Goal: Task Accomplishment & Management: Use online tool/utility

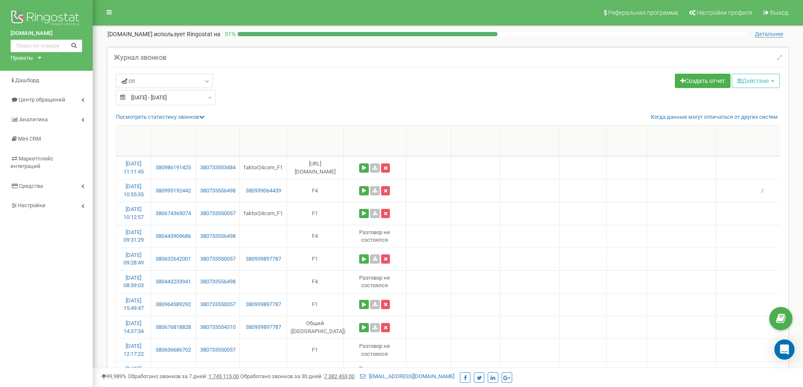
select select "100"
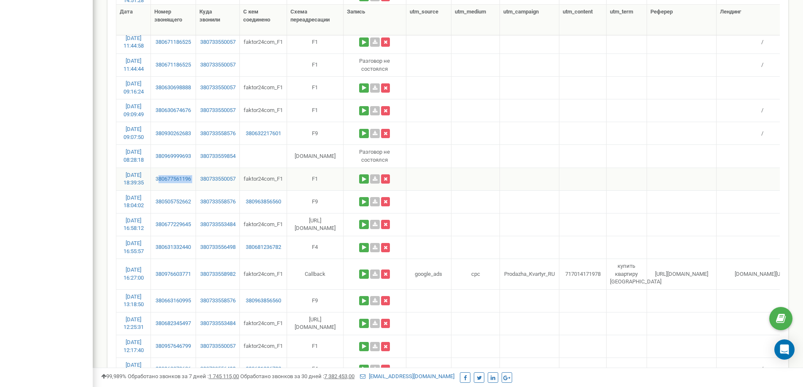
scroll to position [696, 0]
drag, startPoint x: 195, startPoint y: 154, endPoint x: 161, endPoint y: 158, distance: 33.5
click at [161, 158] on td "380969999693" at bounding box center [173, 155] width 45 height 23
copy link "0969999693"
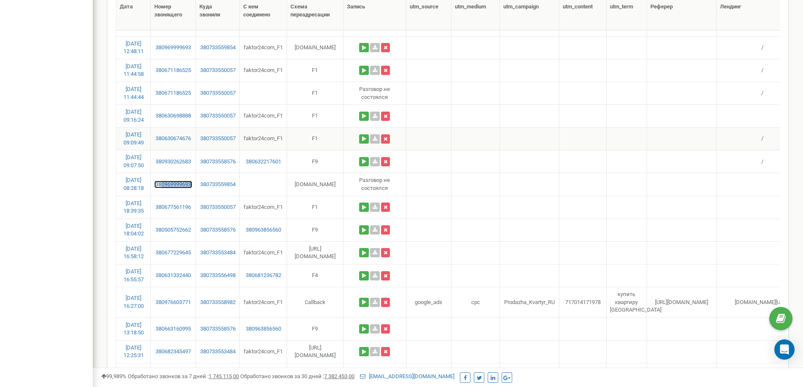
scroll to position [654, 0]
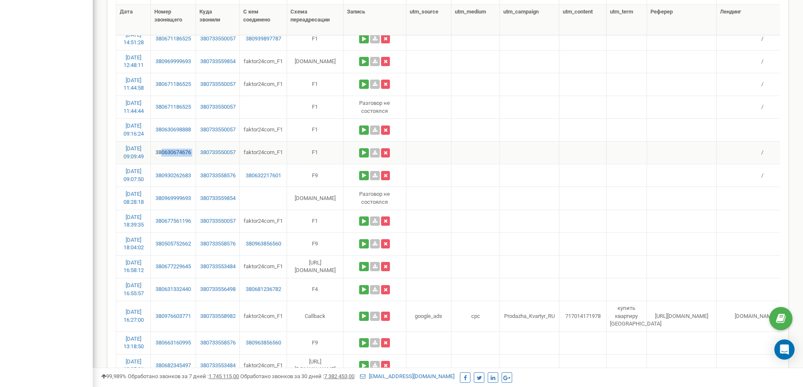
drag, startPoint x: 196, startPoint y: 148, endPoint x: 160, endPoint y: 151, distance: 35.9
copy link "0630674676"
drag, startPoint x: 191, startPoint y: 126, endPoint x: 162, endPoint y: 132, distance: 29.8
click at [162, 132] on td "380630698888" at bounding box center [173, 129] width 45 height 23
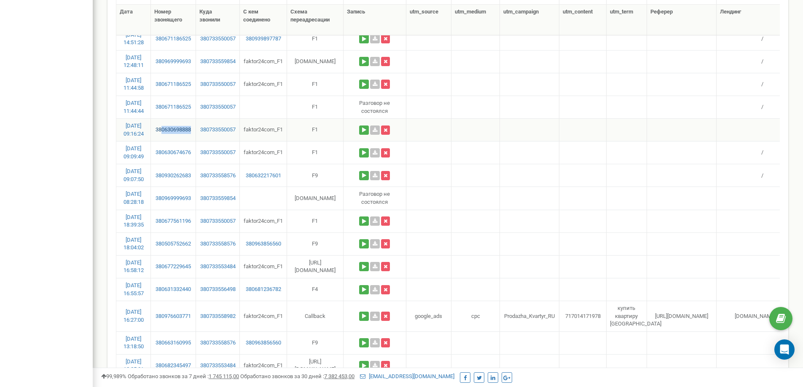
drag, startPoint x: 195, startPoint y: 128, endPoint x: 161, endPoint y: 131, distance: 35.1
click at [161, 131] on td "380630698888" at bounding box center [173, 129] width 45 height 23
copy link "0630698888"
drag, startPoint x: 195, startPoint y: 102, endPoint x: 161, endPoint y: 107, distance: 34.5
click at [161, 107] on td "380671186525" at bounding box center [173, 107] width 45 height 23
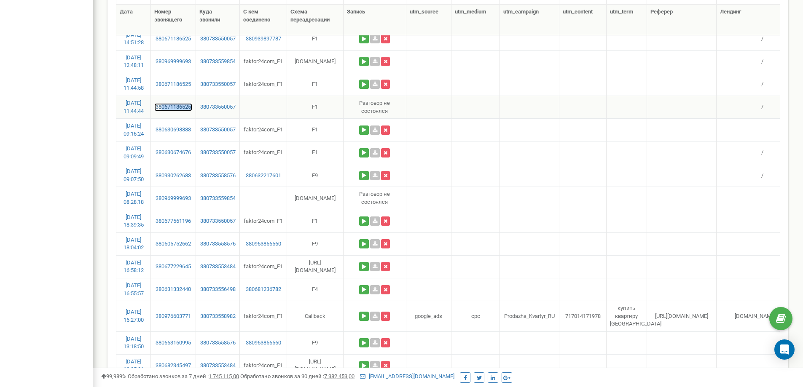
copy link "0671186525"
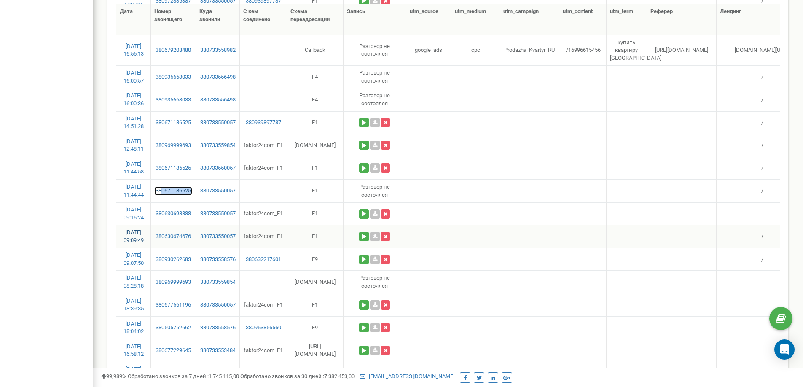
scroll to position [570, 0]
drag, startPoint x: 196, startPoint y: 140, endPoint x: 166, endPoint y: 145, distance: 30.3
copy link "0969999693"
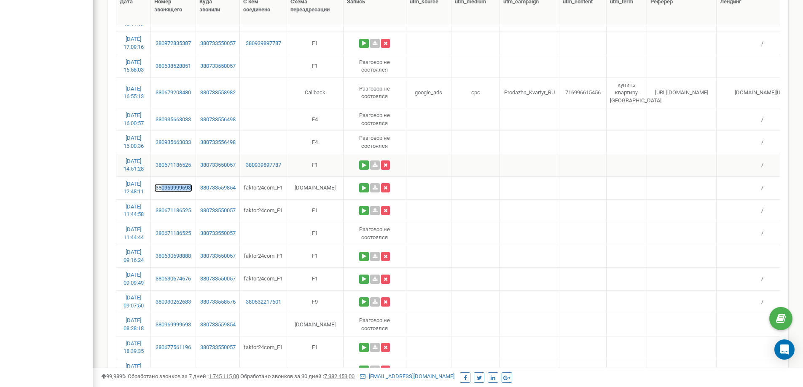
scroll to position [486, 0]
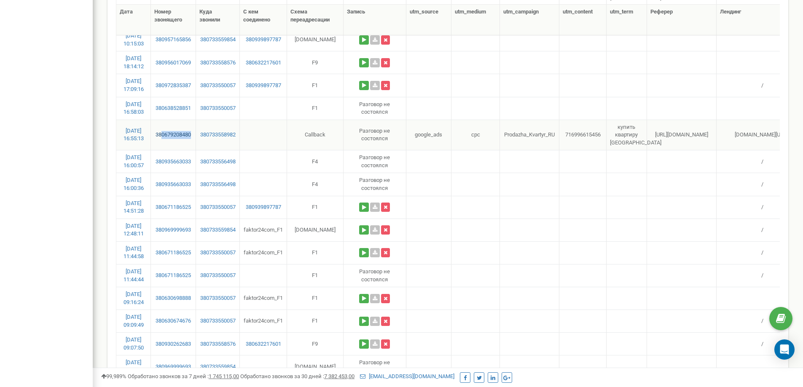
drag, startPoint x: 194, startPoint y: 128, endPoint x: 160, endPoint y: 135, distance: 34.4
click at [160, 135] on td "380679208480" at bounding box center [173, 135] width 45 height 31
copy link "0679208480"
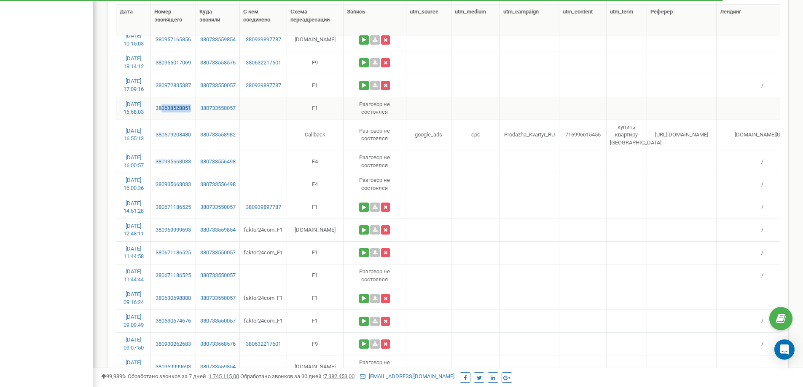
drag, startPoint x: 192, startPoint y: 107, endPoint x: 160, endPoint y: 110, distance: 32.6
click at [160, 110] on td "380638528851" at bounding box center [173, 108] width 45 height 23
copy link "0638528851"
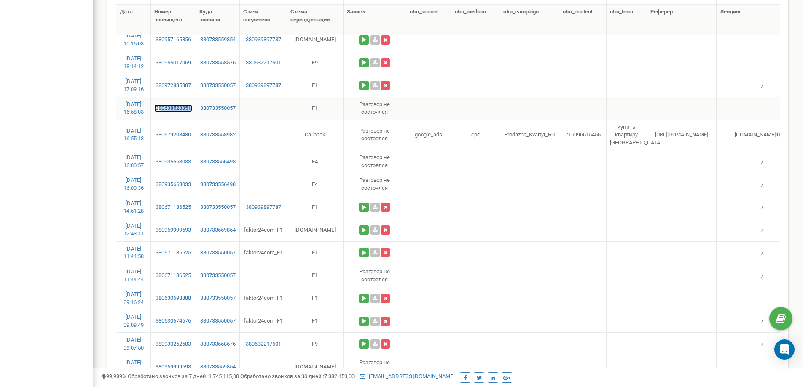
copy link "0638528851"
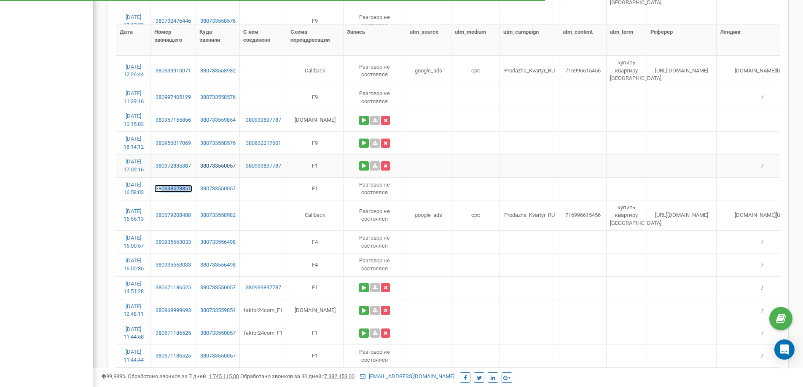
scroll to position [401, 0]
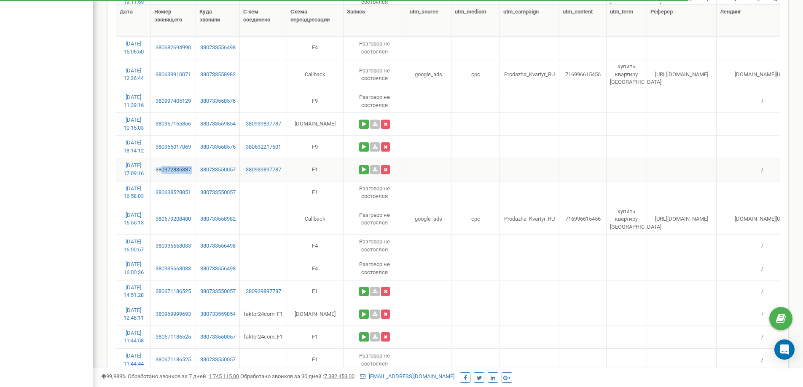
drag, startPoint x: 198, startPoint y: 163, endPoint x: 161, endPoint y: 169, distance: 37.3
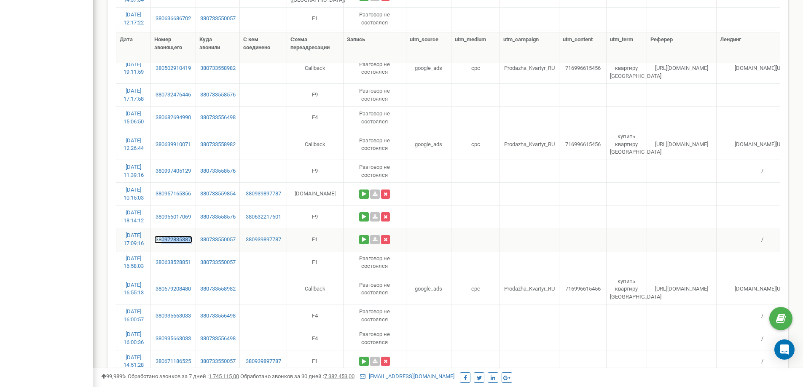
scroll to position [317, 0]
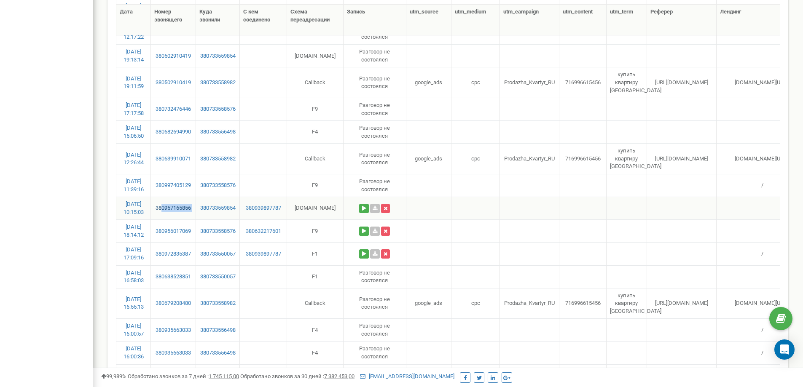
drag, startPoint x: 198, startPoint y: 202, endPoint x: 161, endPoint y: 207, distance: 37.8
drag, startPoint x: 193, startPoint y: 158, endPoint x: 160, endPoint y: 160, distance: 33.8
click at [160, 160] on td "380639910071" at bounding box center [173, 158] width 45 height 31
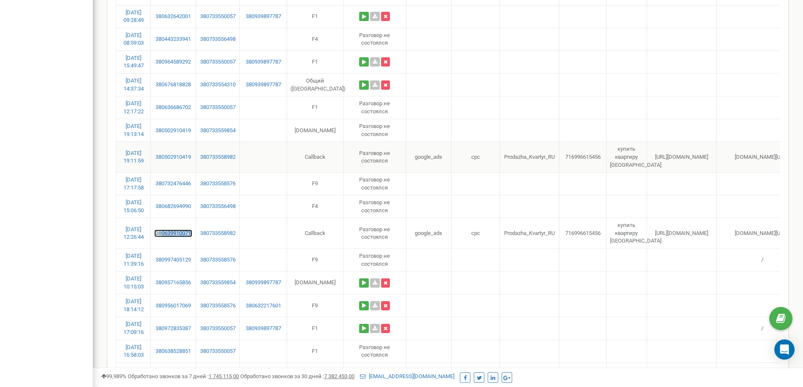
scroll to position [191, 0]
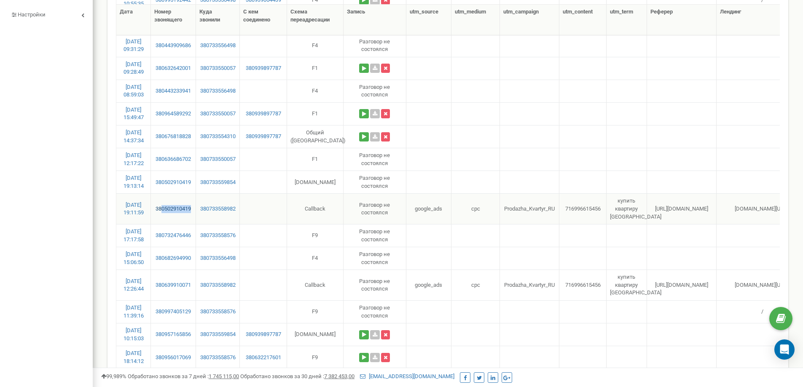
drag, startPoint x: 195, startPoint y: 202, endPoint x: 161, endPoint y: 211, distance: 35.0
click at [161, 211] on td "380502910419" at bounding box center [173, 208] width 45 height 31
drag, startPoint x: 195, startPoint y: 158, endPoint x: 160, endPoint y: 160, distance: 35.4
drag, startPoint x: 195, startPoint y: 133, endPoint x: 161, endPoint y: 138, distance: 34.5
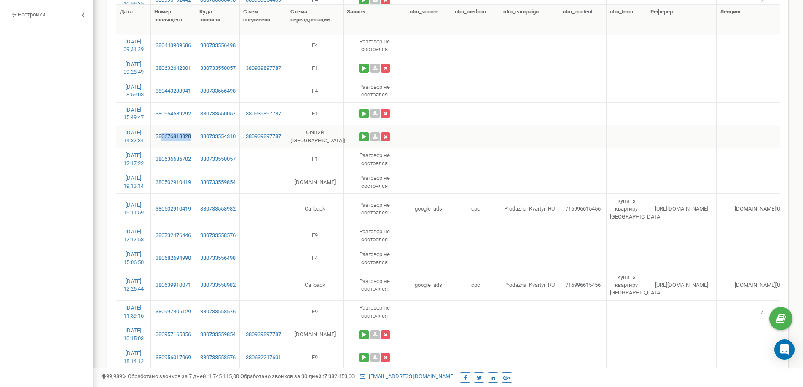
click at [161, 138] on td "380676818828" at bounding box center [173, 136] width 45 height 23
drag, startPoint x: 195, startPoint y: 111, endPoint x: 160, endPoint y: 116, distance: 35.3
click at [160, 116] on td "380964589292" at bounding box center [173, 113] width 45 height 23
drag, startPoint x: 194, startPoint y: 134, endPoint x: 162, endPoint y: 136, distance: 32.5
click at [162, 136] on td "380676818828" at bounding box center [173, 136] width 45 height 23
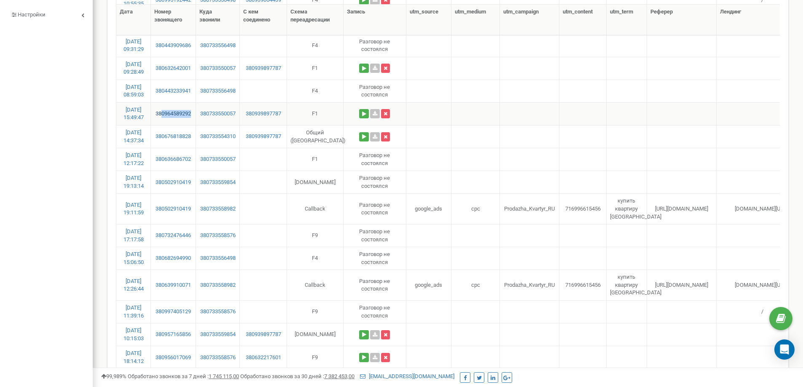
drag, startPoint x: 194, startPoint y: 108, endPoint x: 161, endPoint y: 114, distance: 33.9
click at [161, 114] on td "380964589292" at bounding box center [173, 113] width 45 height 23
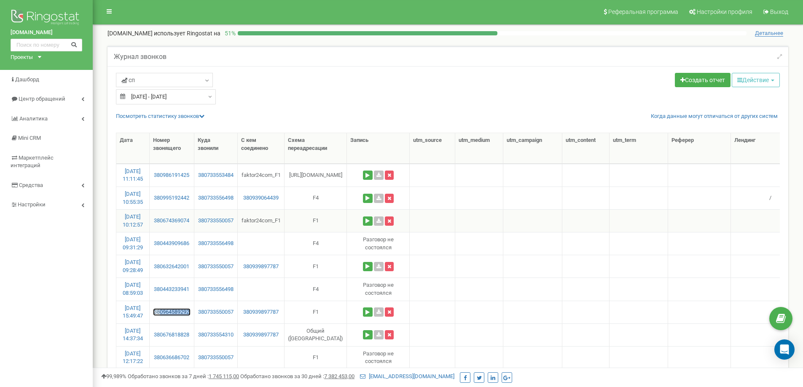
scroll to position [0, 0]
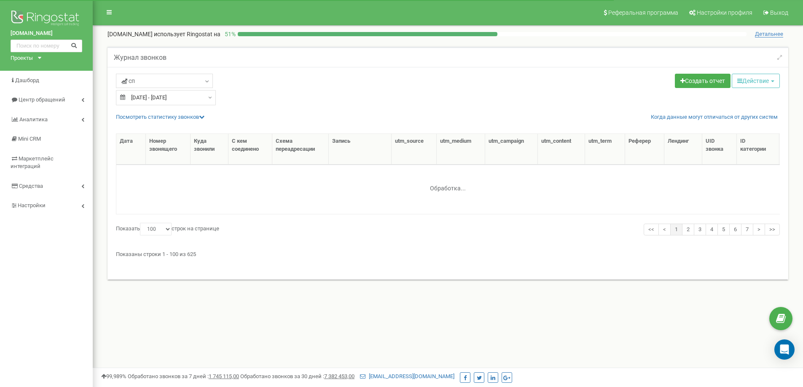
select select "100"
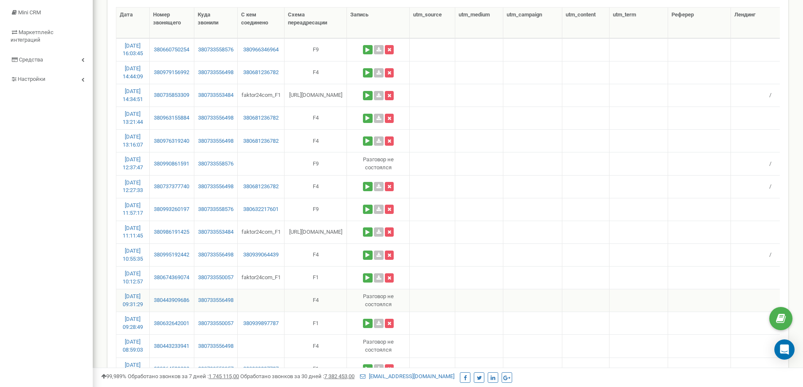
scroll to position [169, 0]
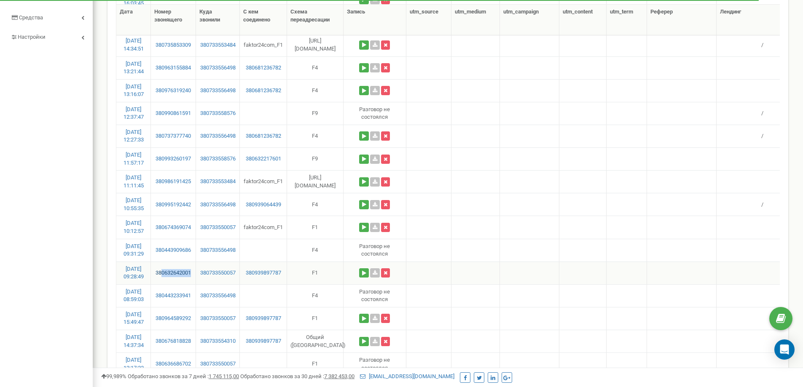
drag, startPoint x: 195, startPoint y: 270, endPoint x: 163, endPoint y: 276, distance: 32.6
click at [161, 278] on td "380632642001" at bounding box center [173, 273] width 45 height 23
copy link "0632642001"
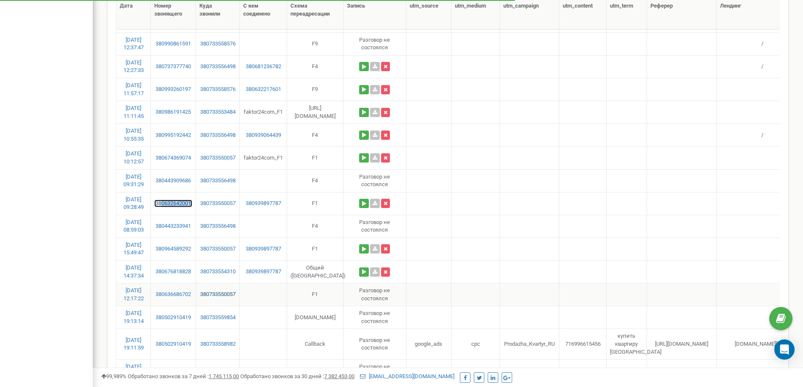
scroll to position [253, 0]
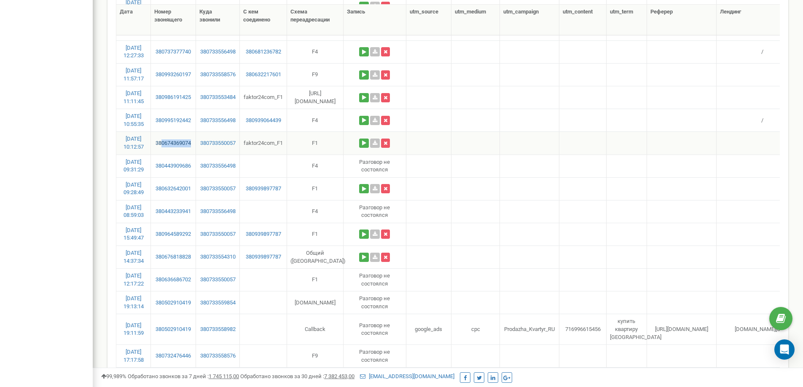
drag, startPoint x: 195, startPoint y: 140, endPoint x: 161, endPoint y: 143, distance: 33.8
click at [161, 143] on td "380674369074" at bounding box center [173, 142] width 45 height 23
copy link "0674369074"
drag, startPoint x: 195, startPoint y: 96, endPoint x: 162, endPoint y: 99, distance: 33.0
click at [162, 99] on td "380986191425" at bounding box center [173, 97] width 45 height 23
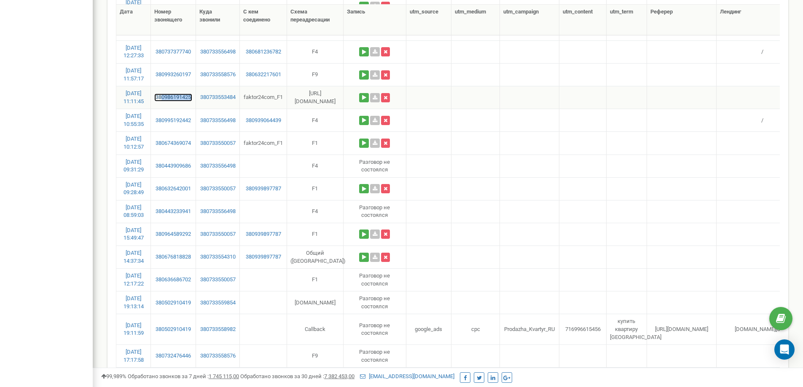
copy link "0986191425"
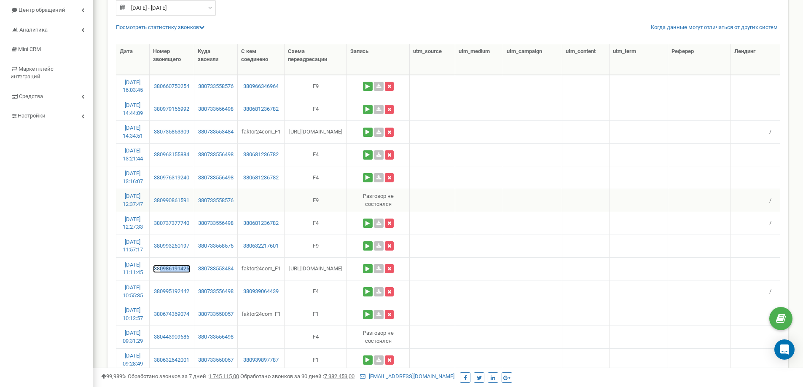
scroll to position [84, 0]
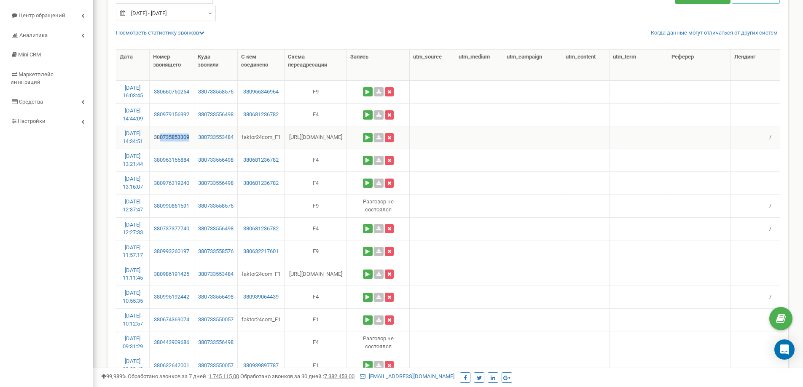
drag, startPoint x: 193, startPoint y: 134, endPoint x: 161, endPoint y: 140, distance: 33.3
click at [161, 140] on td "380735853309" at bounding box center [172, 137] width 45 height 23
copy link "0735853309"
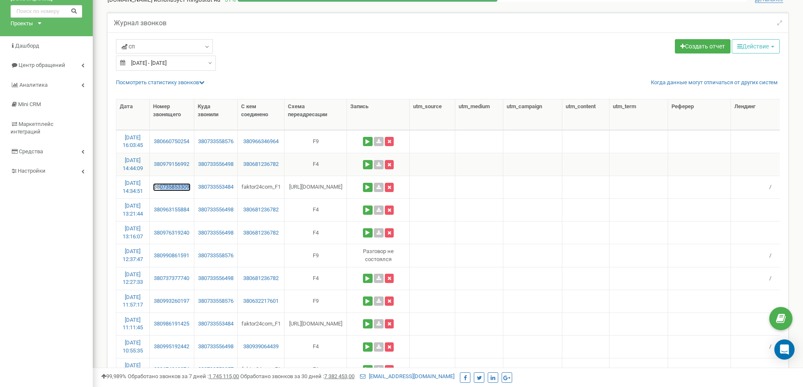
scroll to position [0, 0]
